Goal: Navigation & Orientation: Go to known website

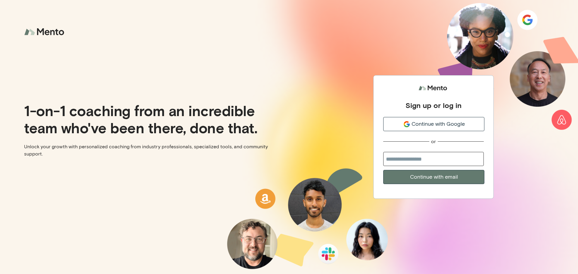
click at [444, 159] on input "email" at bounding box center [433, 159] width 100 height 14
type input "**********"
click at [434, 175] on button "Continue with email" at bounding box center [433, 177] width 101 height 14
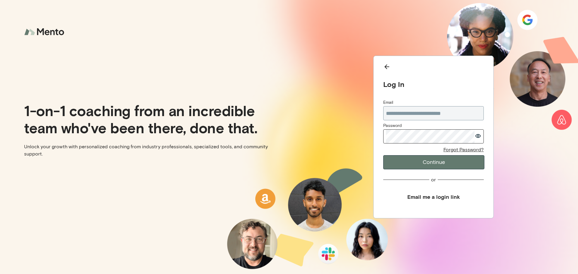
click at [413, 162] on button "Continue" at bounding box center [433, 162] width 101 height 14
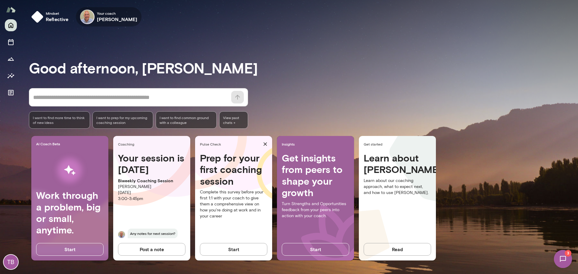
click at [0, 0] on icon "button" at bounding box center [0, 0] width 0 height 0
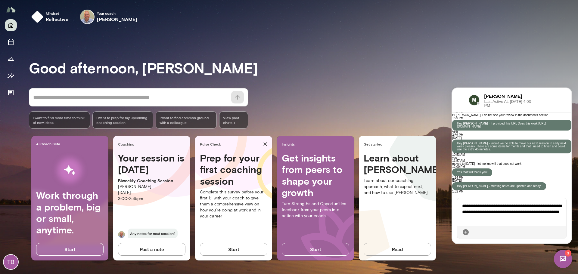
scroll to position [1165, 0]
